Goal: Communication & Community: Answer question/provide support

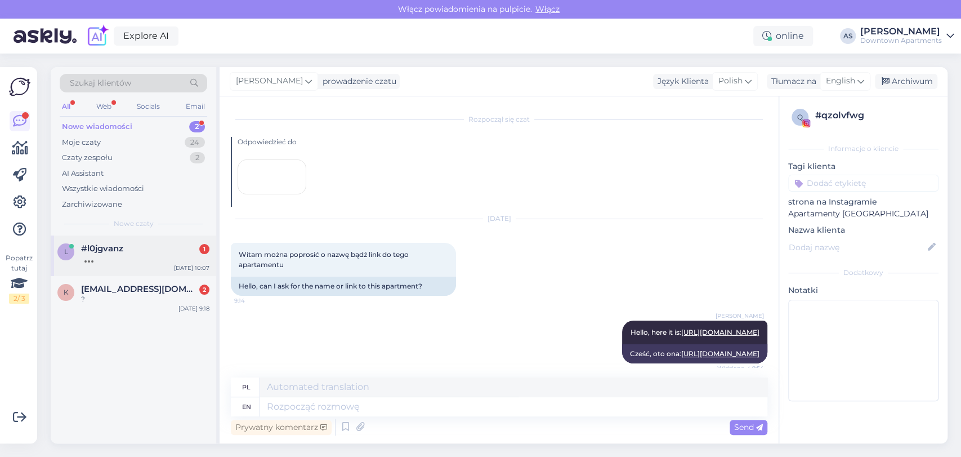
scroll to position [466, 0]
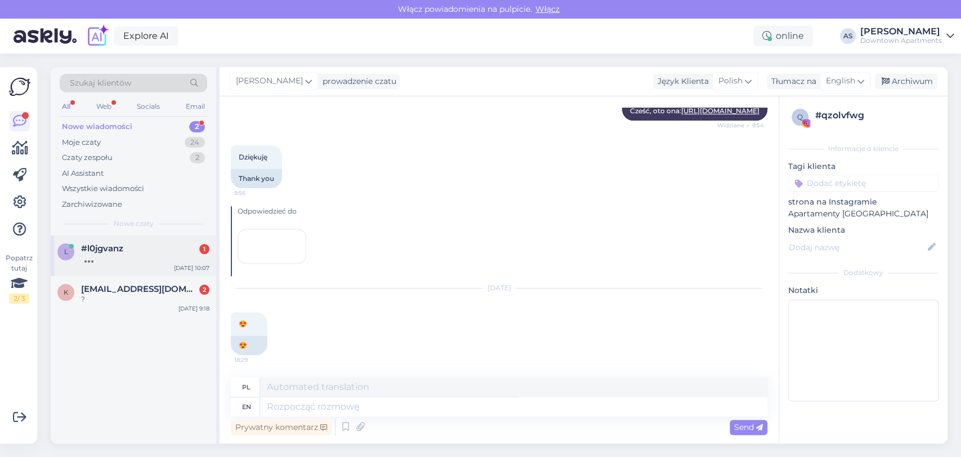
click at [123, 263] on div "l #l0jgvanz 1 [DATE] 10:07" at bounding box center [134, 255] width 166 height 41
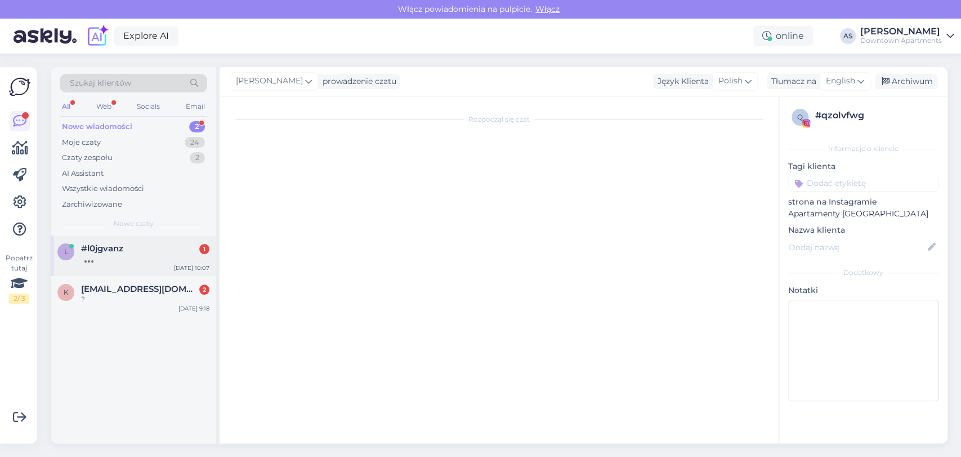
scroll to position [0, 0]
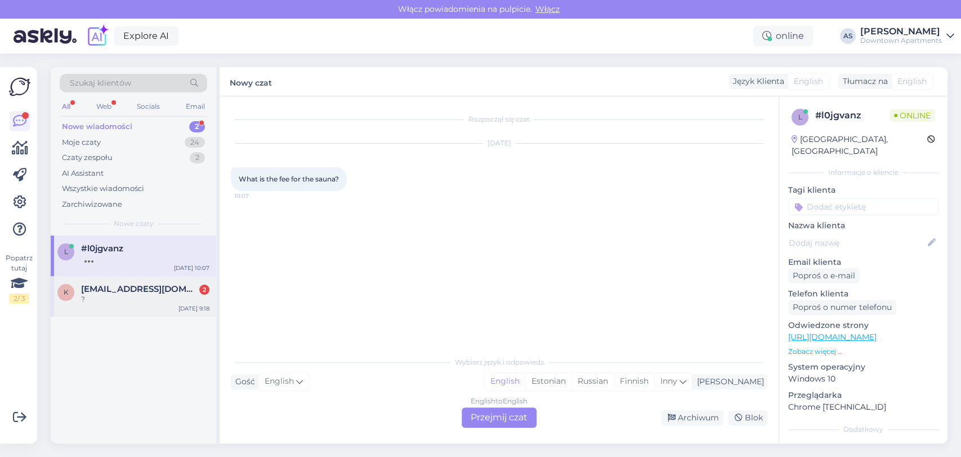
click at [116, 304] on div "k [EMAIL_ADDRESS][DOMAIN_NAME] 2 ? [DATE] 9:18" at bounding box center [134, 296] width 166 height 41
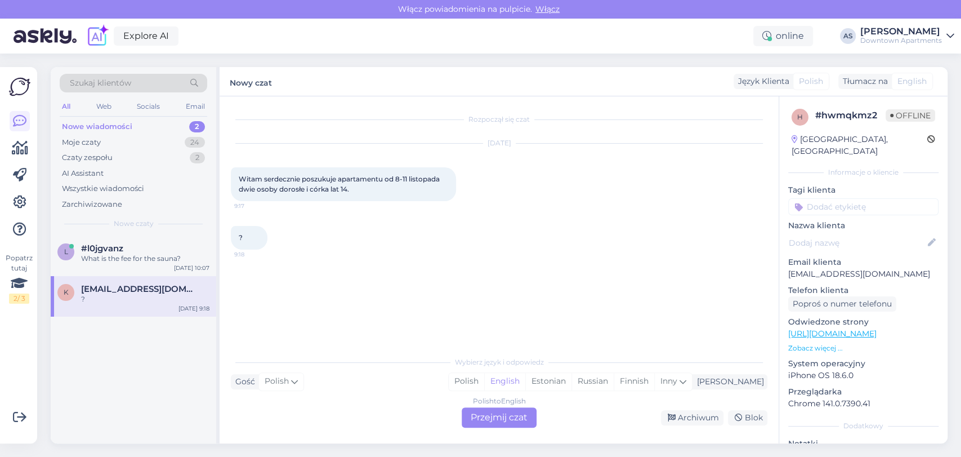
click at [495, 416] on div "Polish to English Przejmij czat" at bounding box center [499, 417] width 75 height 20
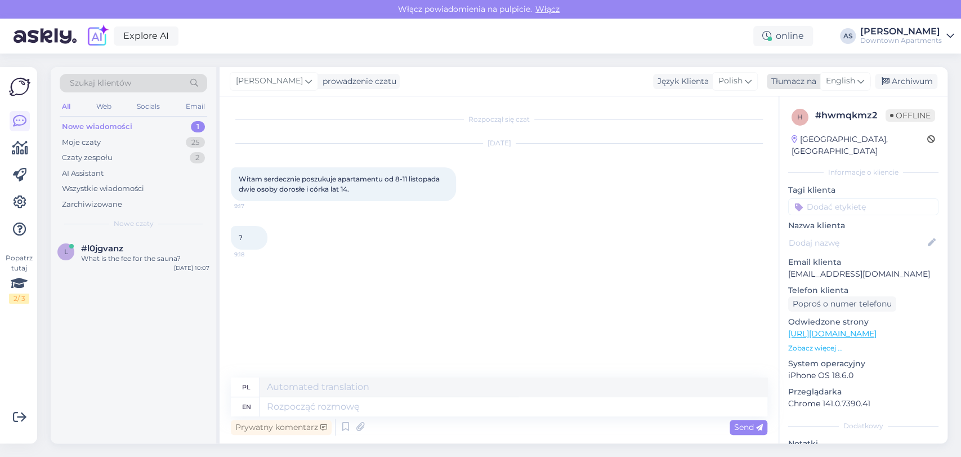
click at [846, 81] on span "English" at bounding box center [840, 81] width 29 height 12
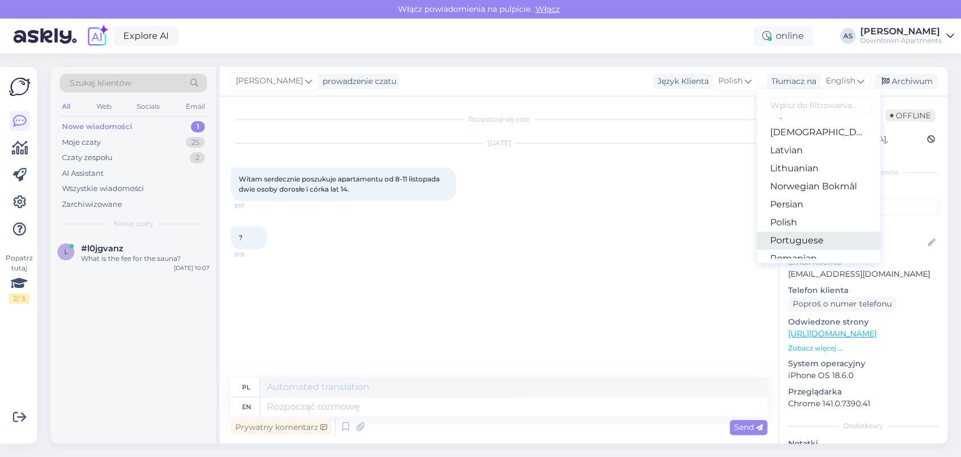
scroll to position [375, 0]
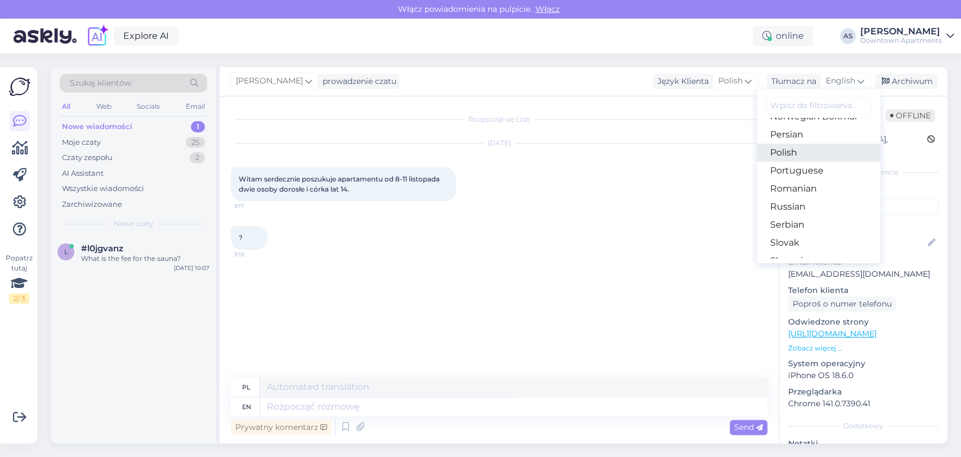
click at [794, 158] on link "Polish" at bounding box center [819, 153] width 124 height 18
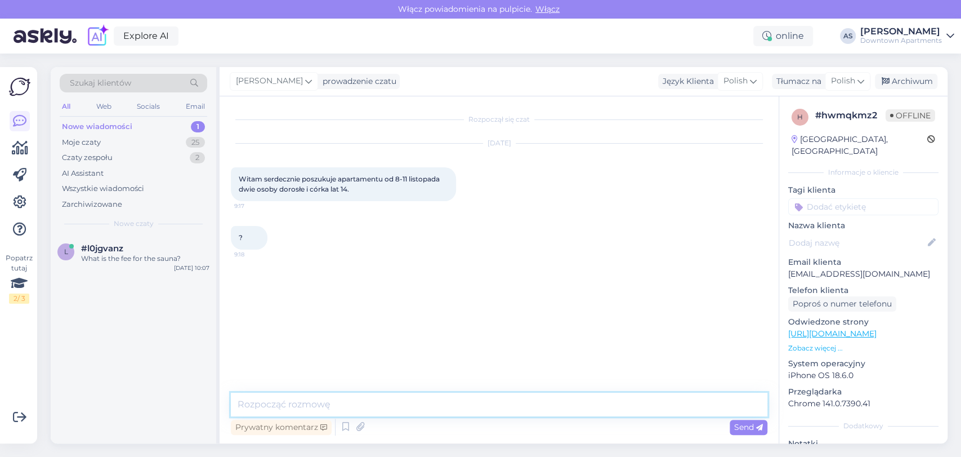
click at [456, 402] on textarea at bounding box center [499, 405] width 537 height 24
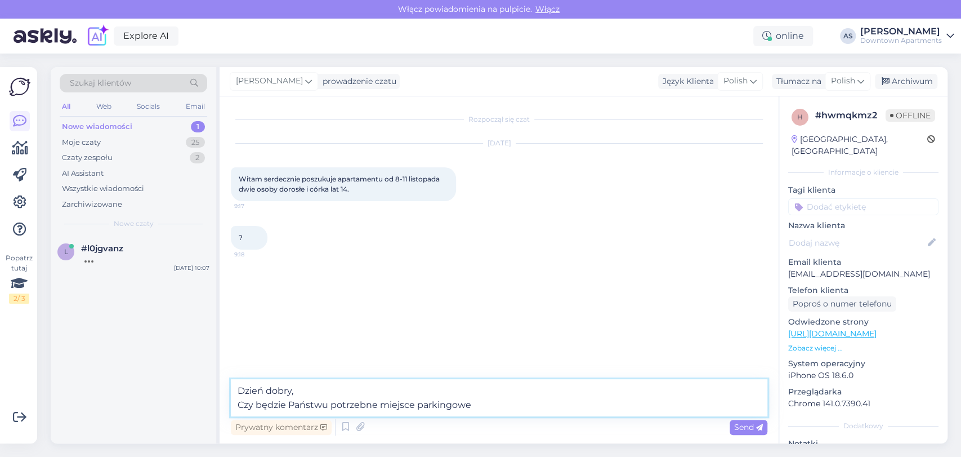
type textarea "Dzień dobry, Czy będzie Państwu potrzebne miejsce parkingowe?"
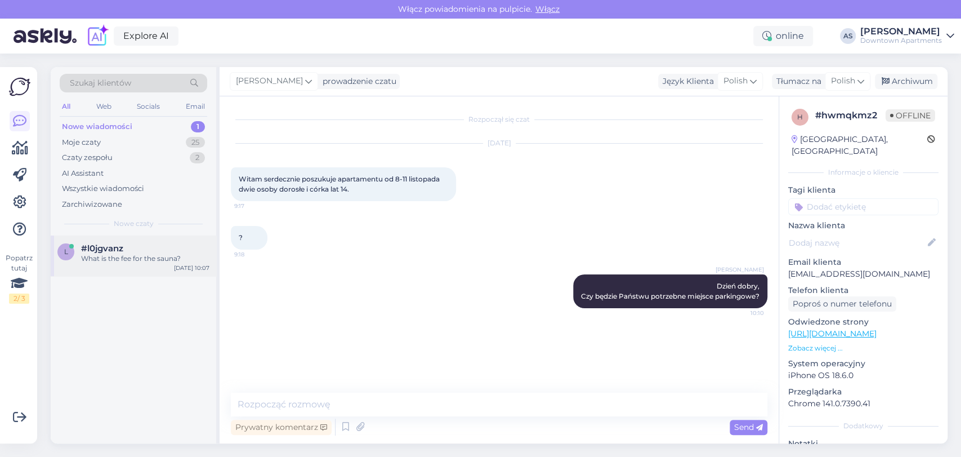
click at [105, 242] on div "l #l0jgvanz What is the fee for the sauna? [DATE] 10:07" at bounding box center [134, 255] width 166 height 41
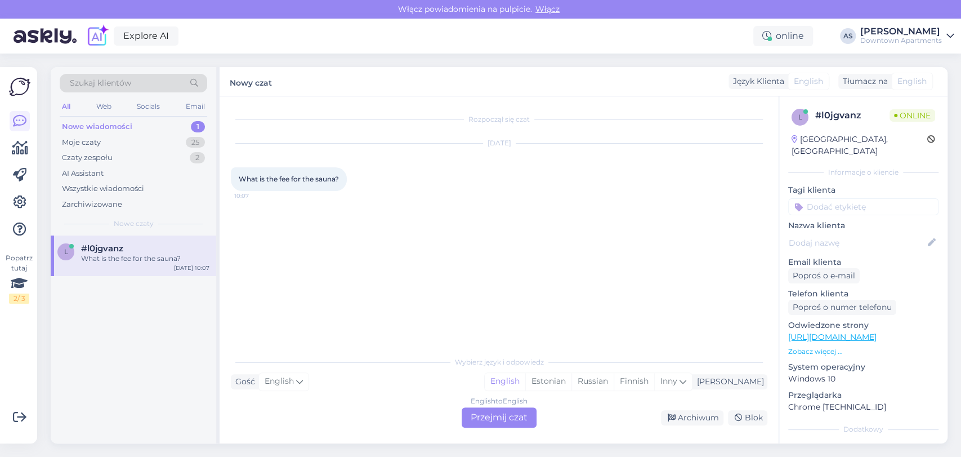
click at [476, 411] on div "English to English Przejmij czat" at bounding box center [499, 417] width 75 height 20
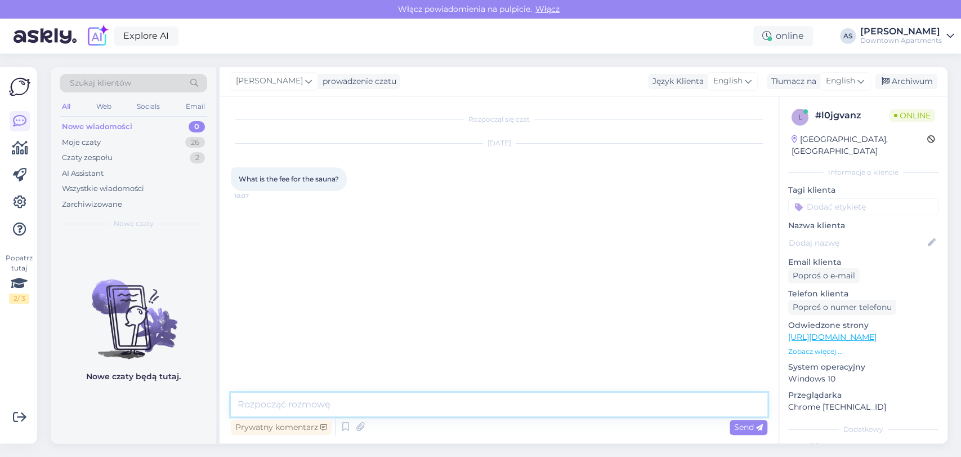
click at [515, 407] on textarea at bounding box center [499, 405] width 537 height 24
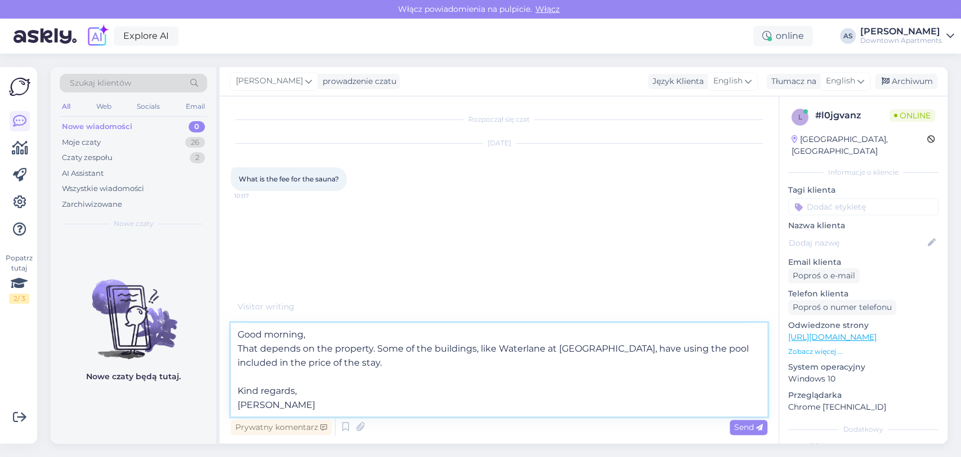
scroll to position [0, 0]
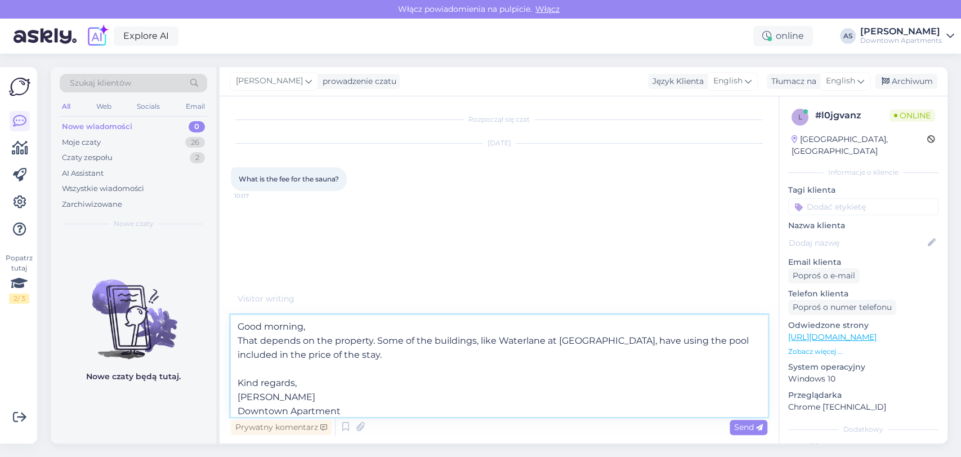
type textarea "Good morning, That depends on the property. Some of the buildings, like Waterla…"
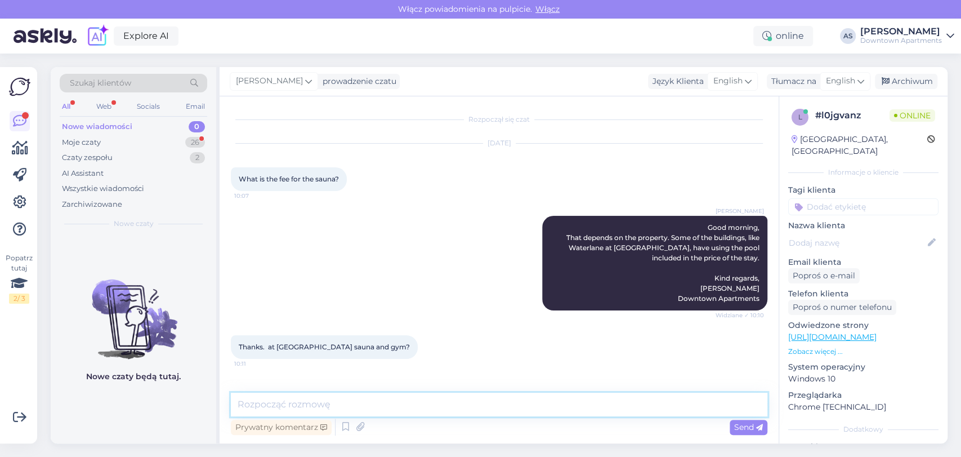
click at [382, 400] on textarea at bounding box center [499, 405] width 537 height 24
type textarea "I"
type textarea "U"
type textarea "In that case, using the sauna is included in the price of the stay."
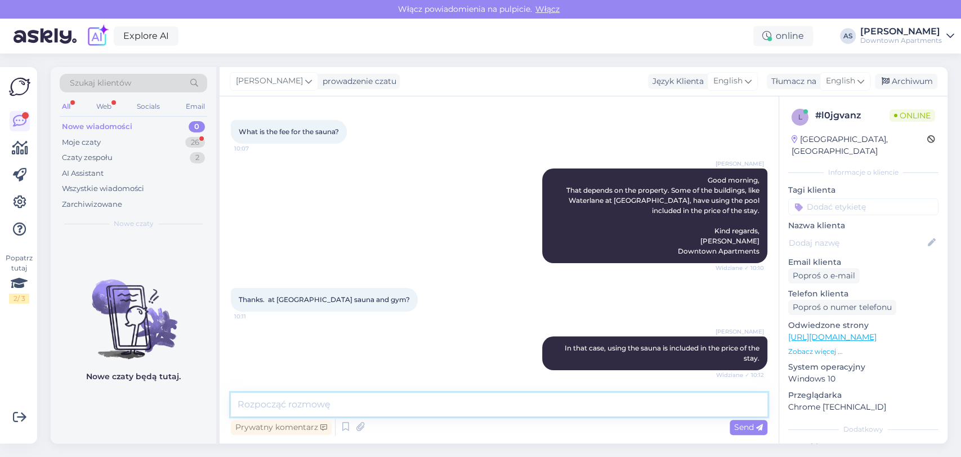
scroll to position [253, 0]
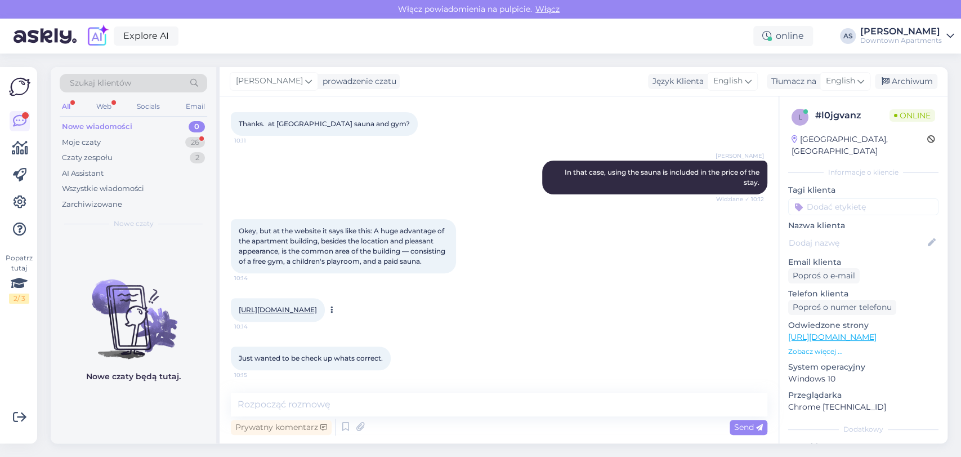
click at [317, 305] on link "[URL][DOMAIN_NAME]" at bounding box center [278, 309] width 78 height 8
click at [385, 403] on textarea at bounding box center [499, 405] width 537 height 24
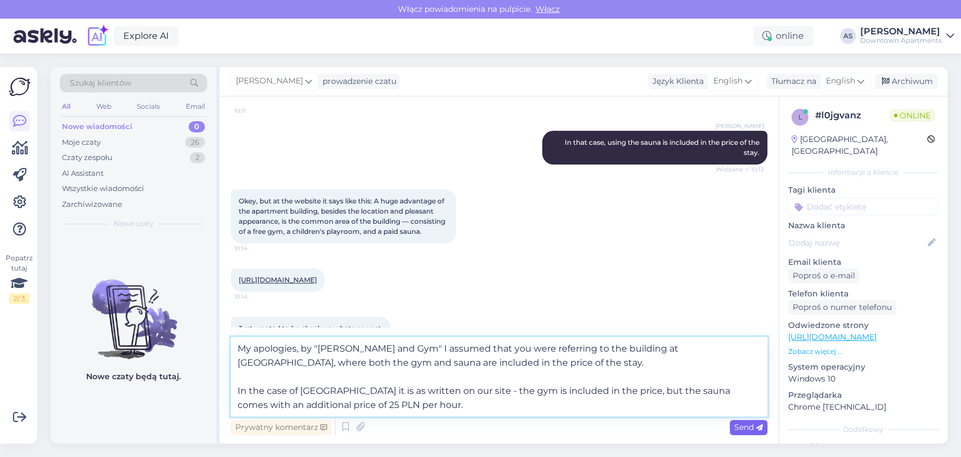
type textarea "My apologies, by "[PERSON_NAME] and Gym" I assumed that you were referring to t…"
click at [751, 431] on div "Send" at bounding box center [749, 427] width 38 height 15
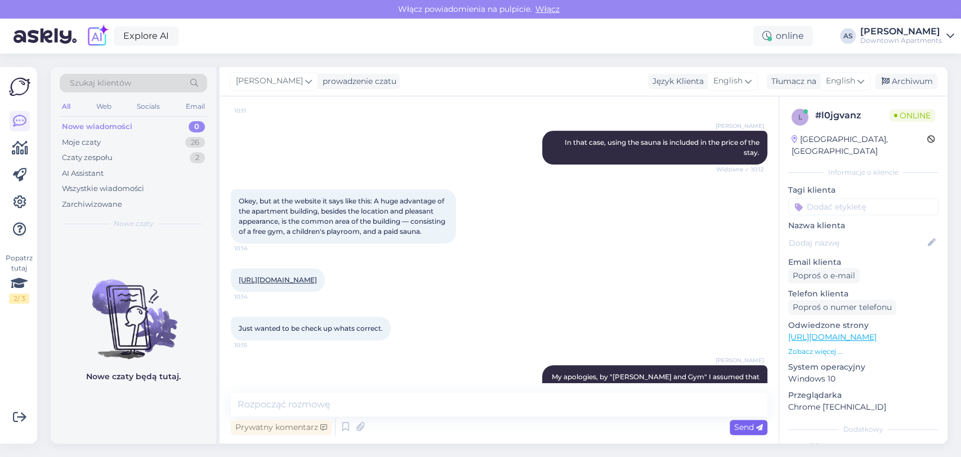
scroll to position [373, 0]
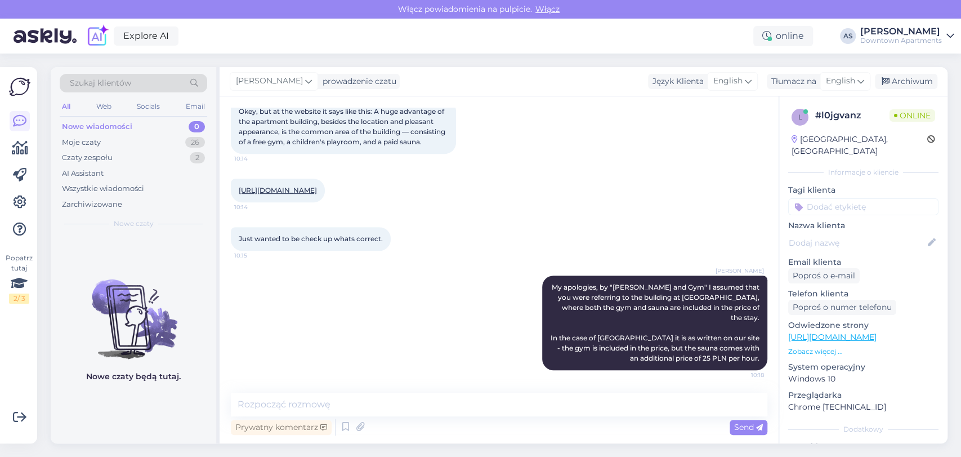
click at [568, 200] on div "[URL][DOMAIN_NAME] 10:14" at bounding box center [499, 190] width 537 height 48
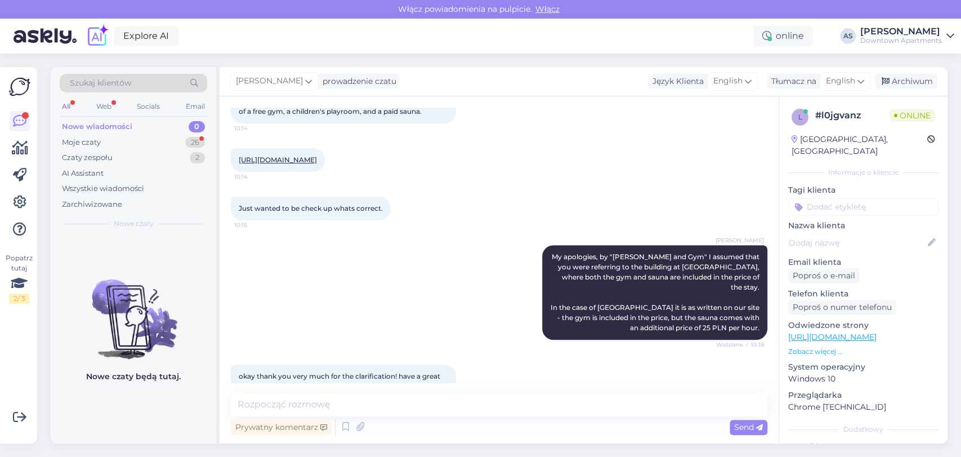
scroll to position [431, 0]
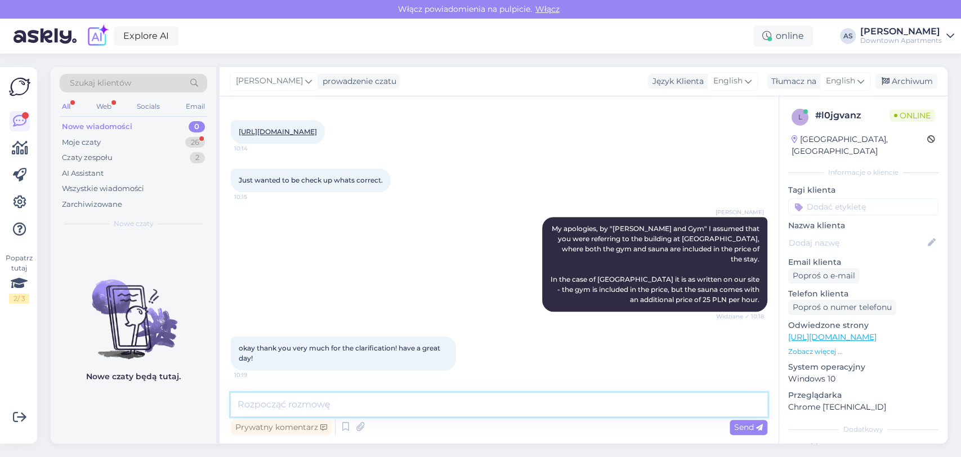
click at [449, 409] on textarea at bounding box center [499, 405] width 537 height 24
type textarea "I"
type textarea "S"
type textarea "Thanks, and same to you! :)"
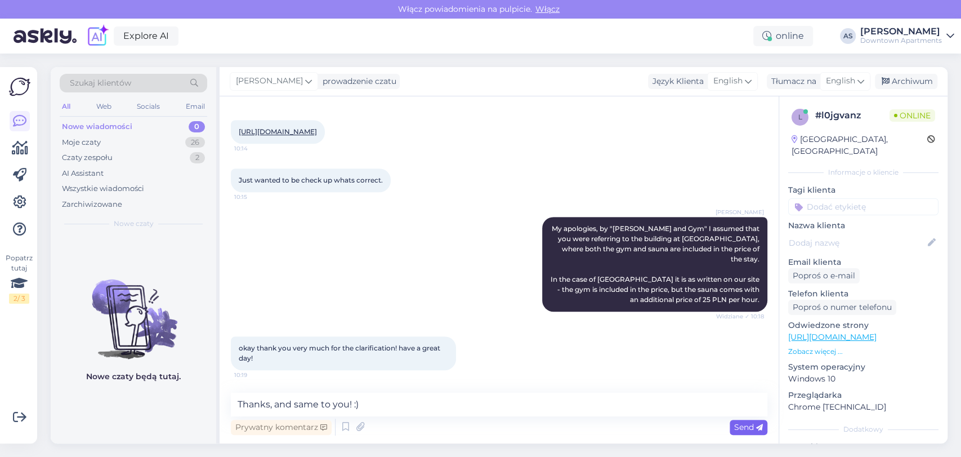
click at [739, 422] on span "Send" at bounding box center [748, 427] width 29 height 10
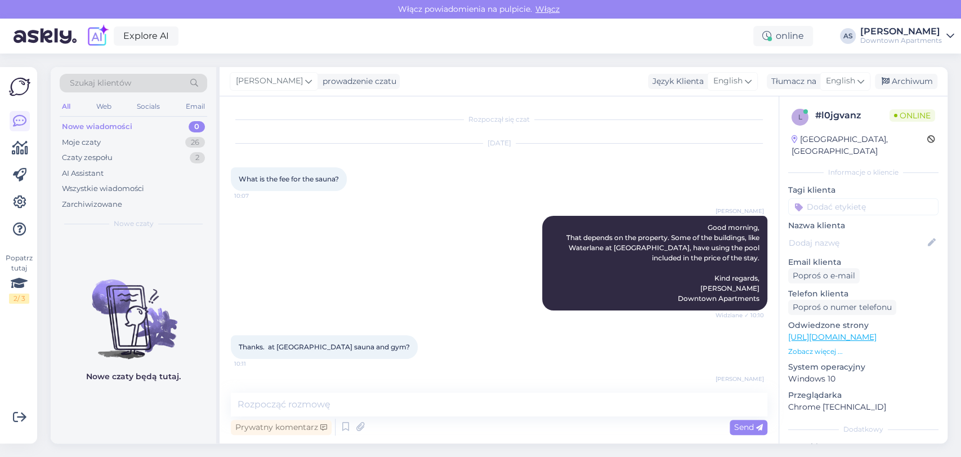
scroll to position [479, 0]
